Goal: Task Accomplishment & Management: Use online tool/utility

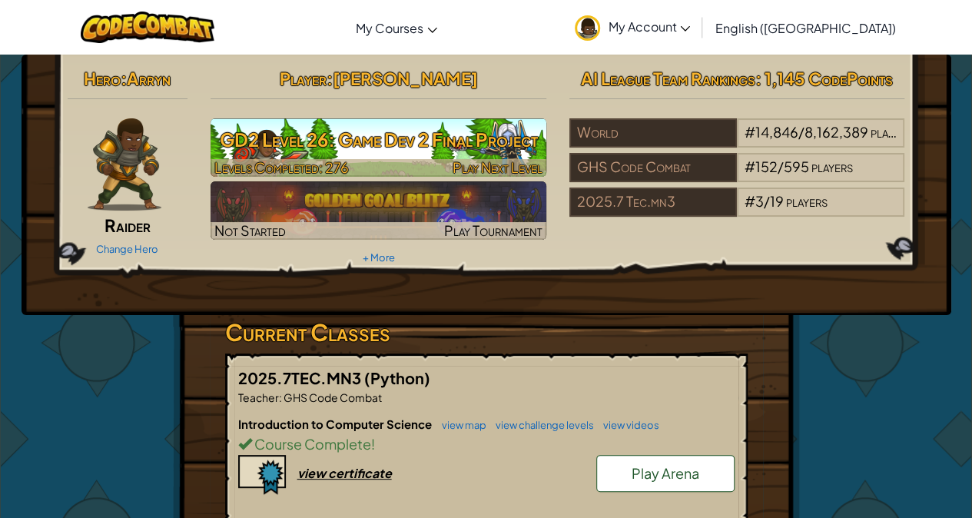
click at [470, 134] on h3 "GD2 Level 26: Game Dev 2 Final Project" at bounding box center [379, 139] width 336 height 35
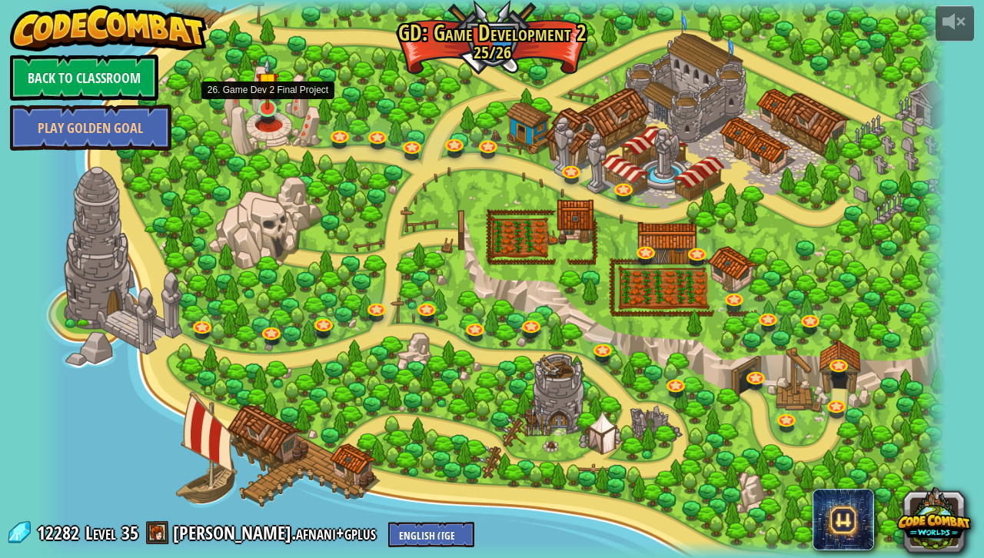
click at [265, 102] on img at bounding box center [267, 83] width 23 height 53
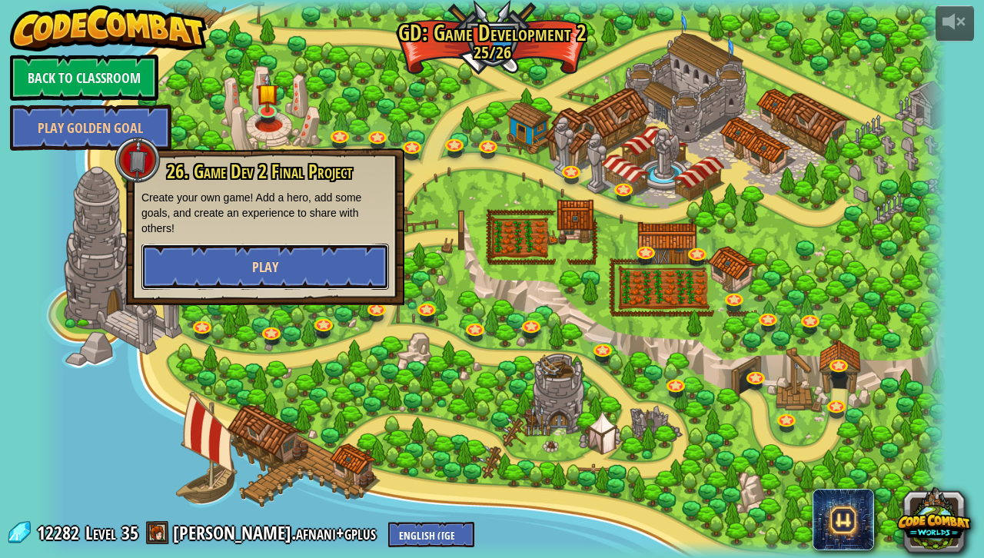
click at [294, 283] on button "Play" at bounding box center [264, 267] width 247 height 46
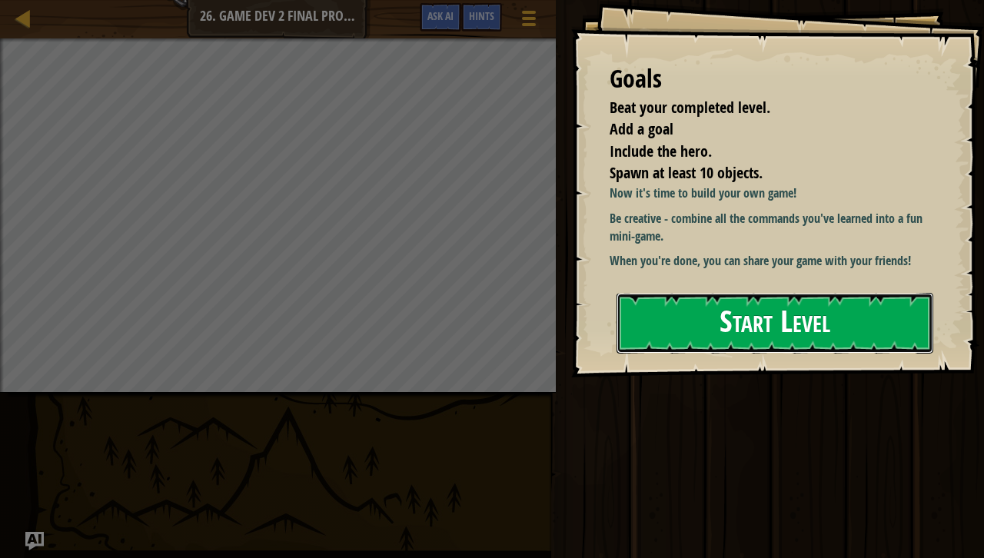
click at [780, 315] on button "Start Level" at bounding box center [774, 323] width 317 height 61
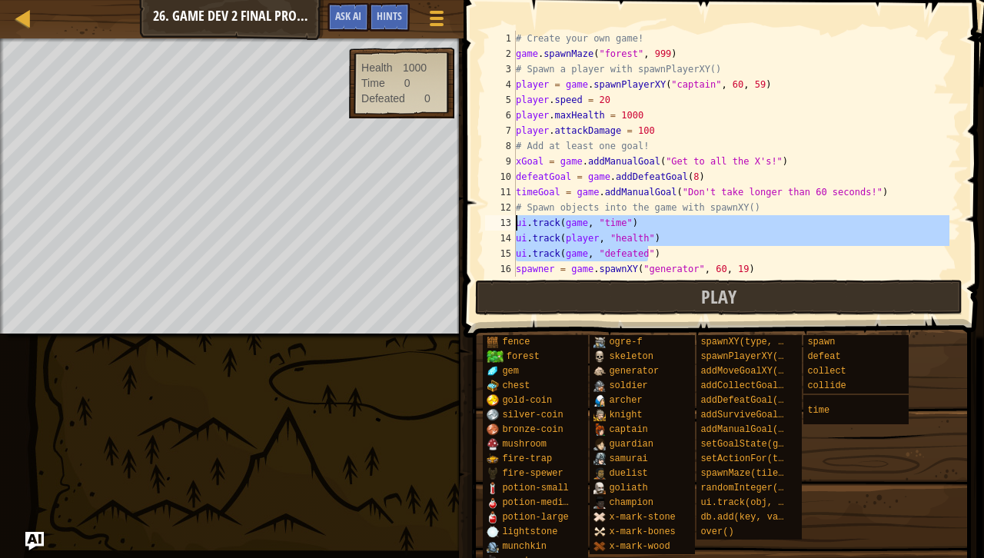
drag, startPoint x: 668, startPoint y: 257, endPoint x: 513, endPoint y: 223, distance: 158.1
click at [513, 223] on div "1 2 3 4 5 6 7 8 9 10 11 12 13 14 15 16 17 # Create your own game! game . spawnM…" at bounding box center [721, 154] width 479 height 246
click at [604, 252] on div "# Create your own game! game . spawnMaze ( "forest" , 999 ) # Spawn a player wi…" at bounding box center [731, 154] width 437 height 246
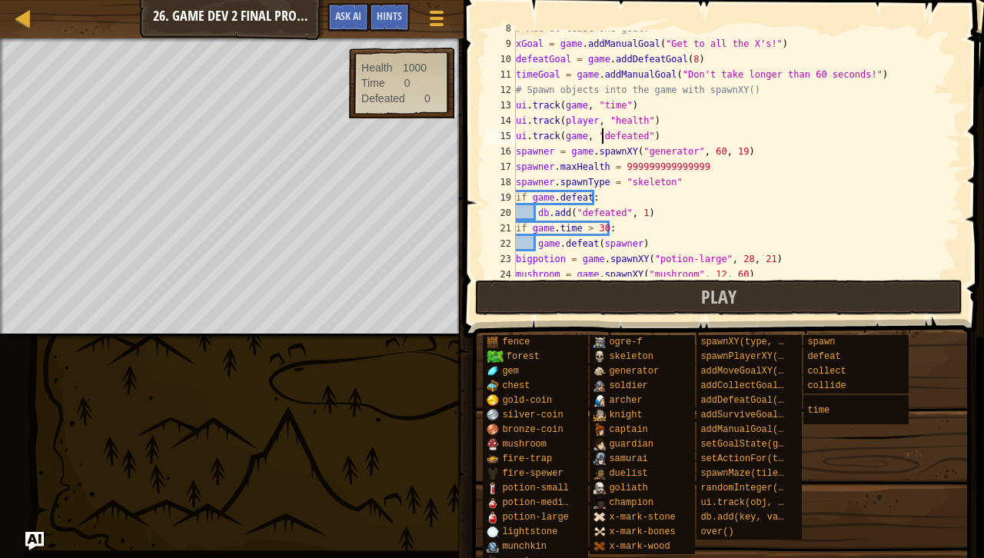
scroll to position [118, 0]
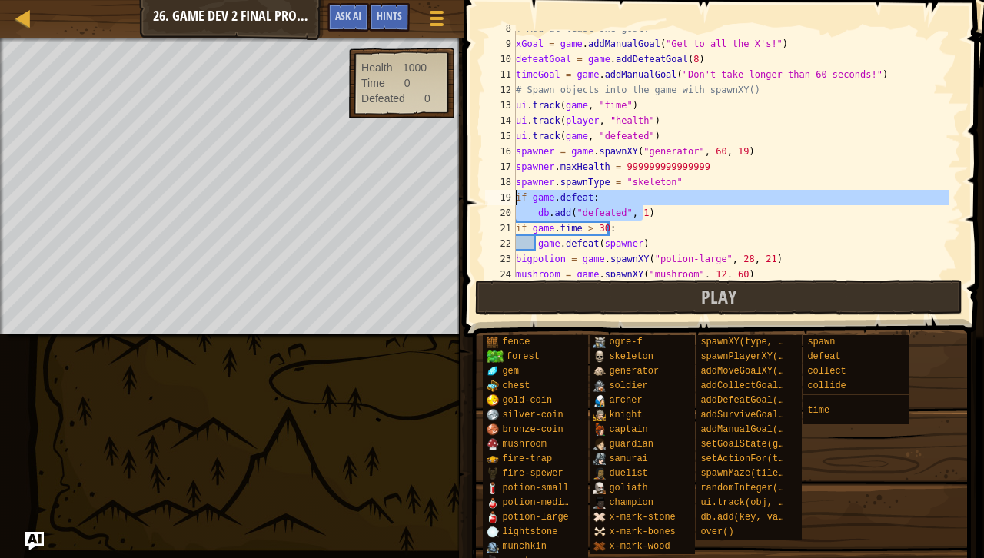
drag, startPoint x: 652, startPoint y: 217, endPoint x: 483, endPoint y: 191, distance: 171.0
click at [483, 191] on div "ui.track(game, "defeated") 8 9 10 11 12 13 14 15 16 17 18 19 20 21 22 23 24 25 …" at bounding box center [721, 154] width 479 height 246
click at [542, 209] on div "# Add at least one goal! xGoal = game . addManualGoal ( "Get to all the X's!" )…" at bounding box center [731, 154] width 437 height 246
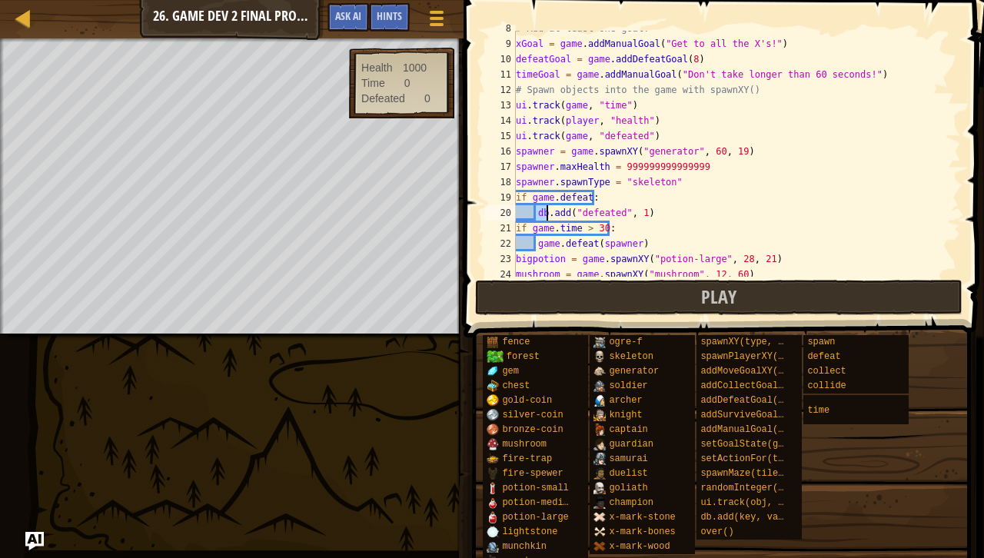
click at [542, 209] on div "# Add at least one goal! xGoal = game . addManualGoal ( "Get to all the X's!" )…" at bounding box center [731, 159] width 437 height 277
click at [637, 203] on div "# Add at least one goal! xGoal = game . addManualGoal ( "Get to all the X's!" )…" at bounding box center [731, 159] width 437 height 277
click at [668, 214] on div "# Add at least one goal! xGoal = game . addManualGoal ( "Get to all the X's!" )…" at bounding box center [731, 159] width 437 height 277
type textarea "db.add("defeated", 1)"
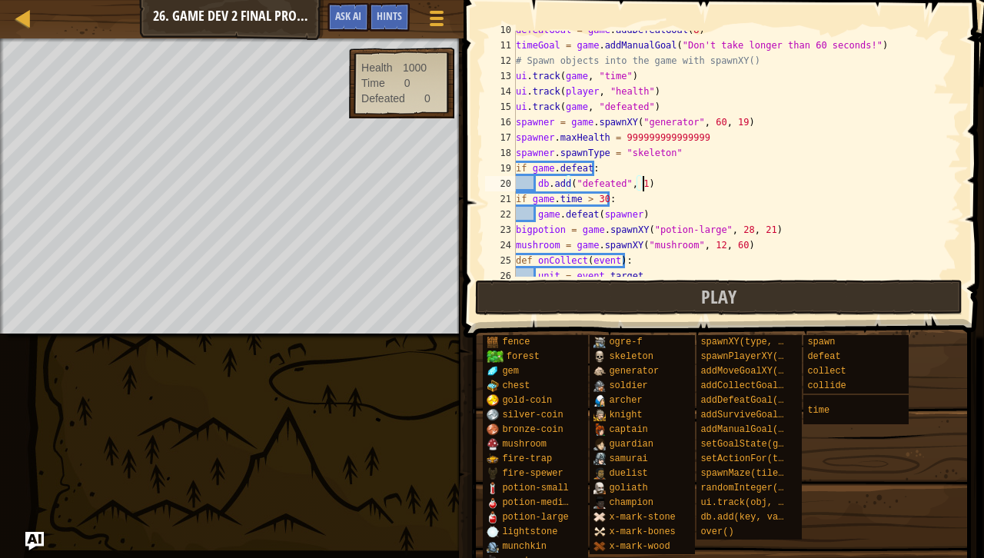
scroll to position [147, 0]
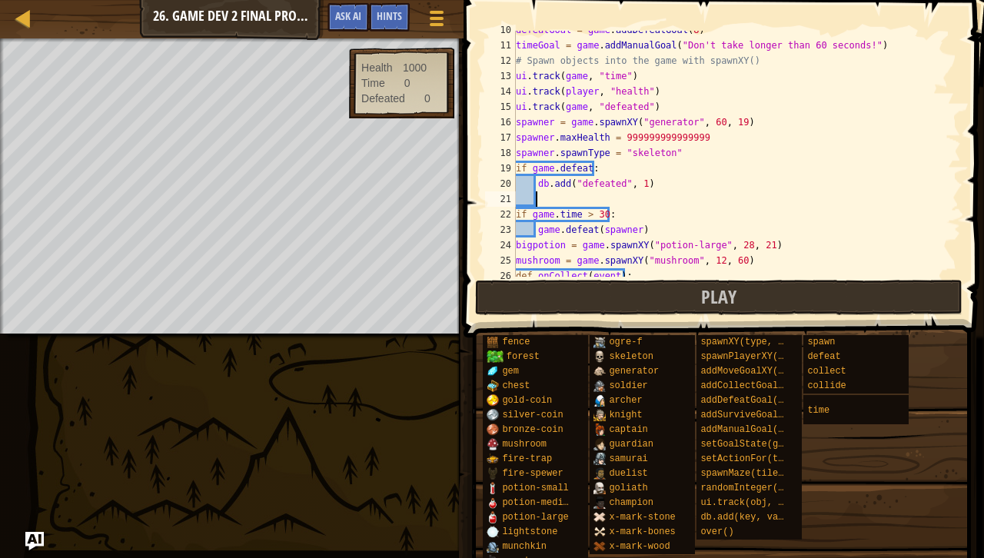
type textarea "y"
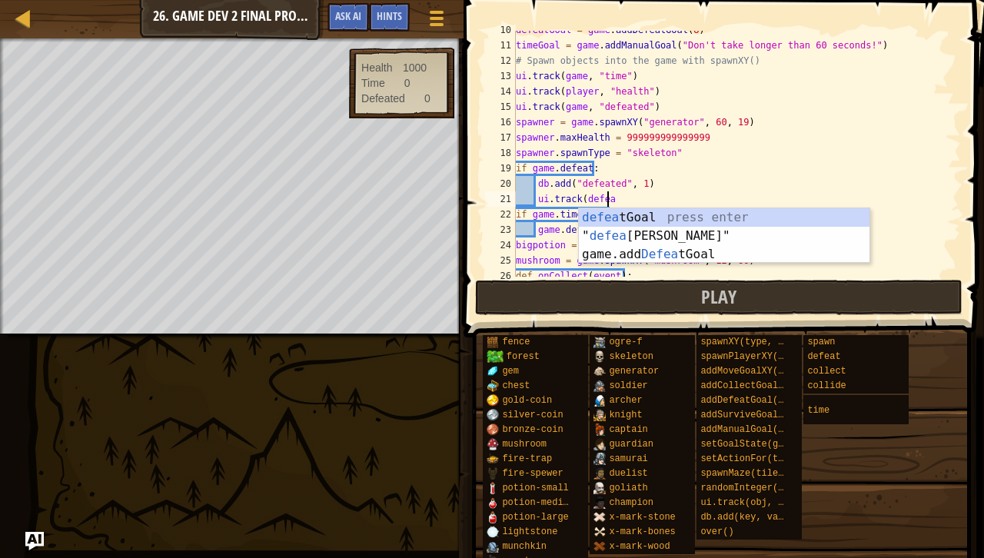
scroll to position [7, 8]
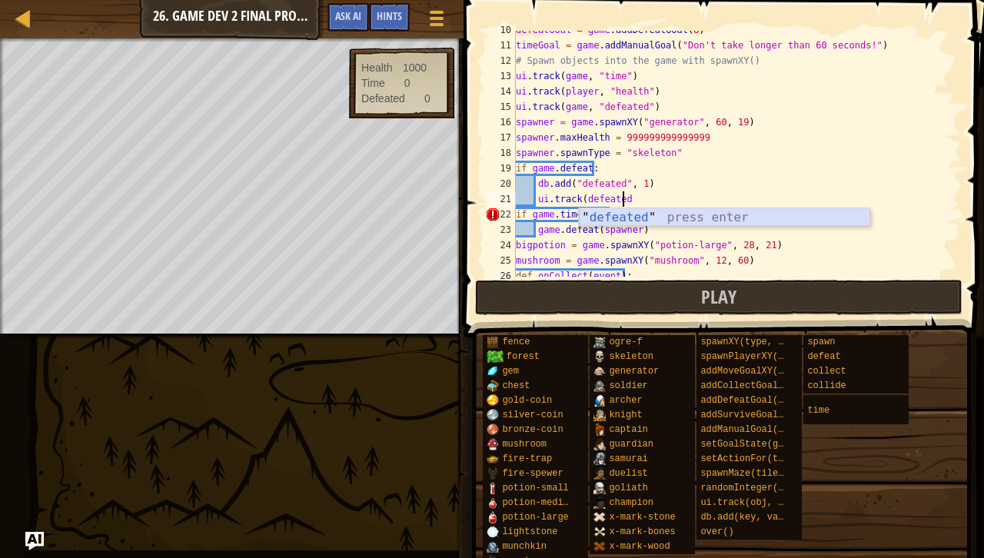
click at [652, 217] on div "" defeated " press enter" at bounding box center [724, 235] width 291 height 55
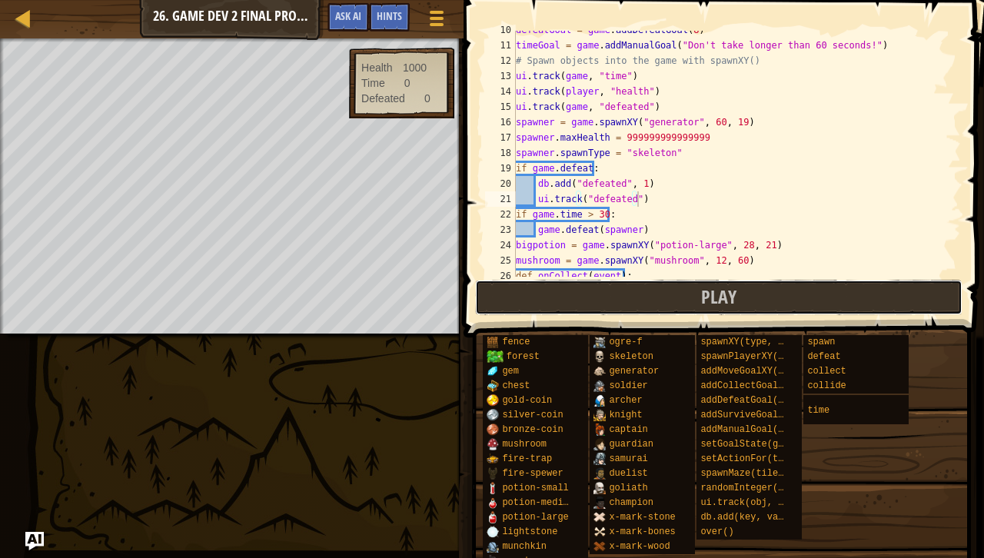
drag, startPoint x: 659, startPoint y: 293, endPoint x: 741, endPoint y: 187, distance: 133.7
click at [741, 187] on div "ui.track("defeated") 10 11 12 13 14 15 16 17 18 19 20 21 22 23 24 25 26 27 defe…" at bounding box center [721, 199] width 525 height 383
click at [579, 201] on div "defeatGoal = game . addDefeatGoal ( 8 ) timeGoal = game . addManualGoal ( "Don'…" at bounding box center [731, 160] width 437 height 277
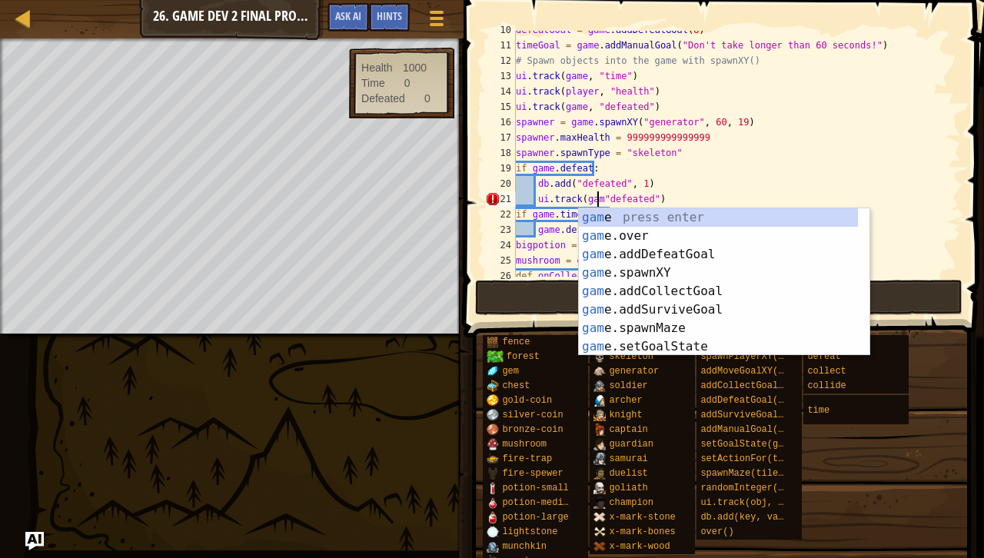
scroll to position [7, 7]
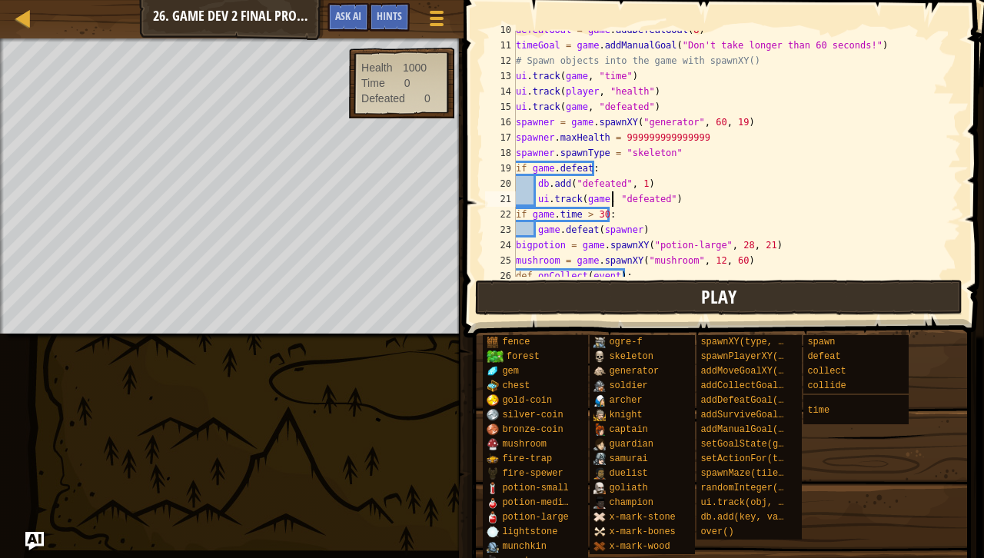
type textarea "ui.track(game, "defeated")"
click at [642, 301] on button "Play" at bounding box center [718, 297] width 487 height 35
